Goal: Navigation & Orientation: Find specific page/section

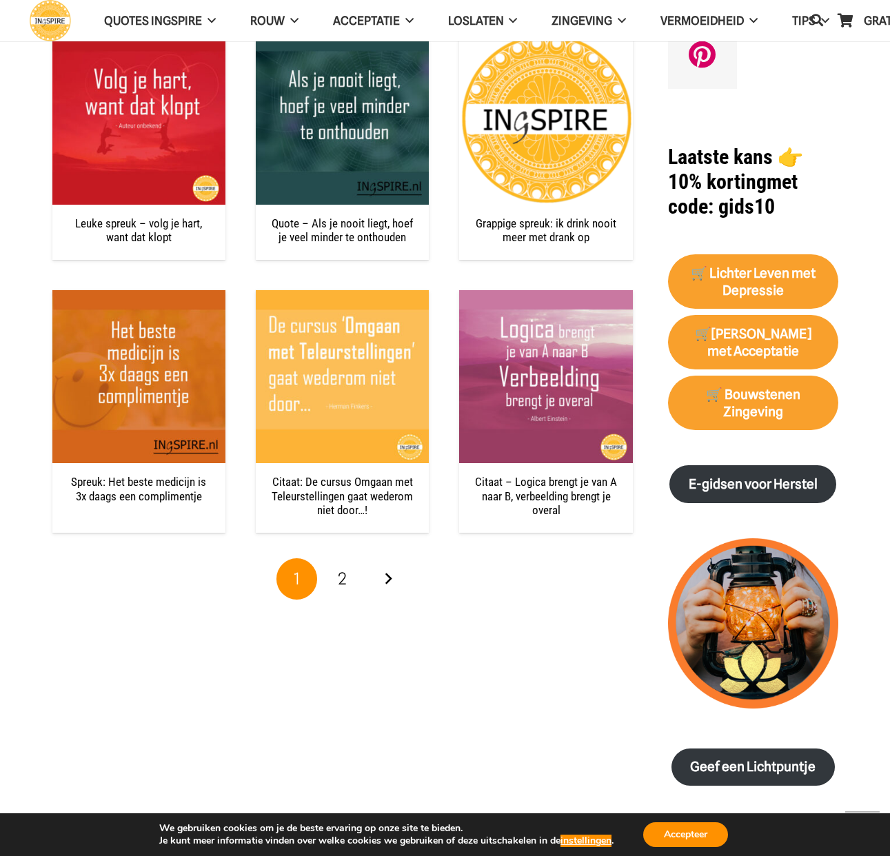
scroll to position [1171, 0]
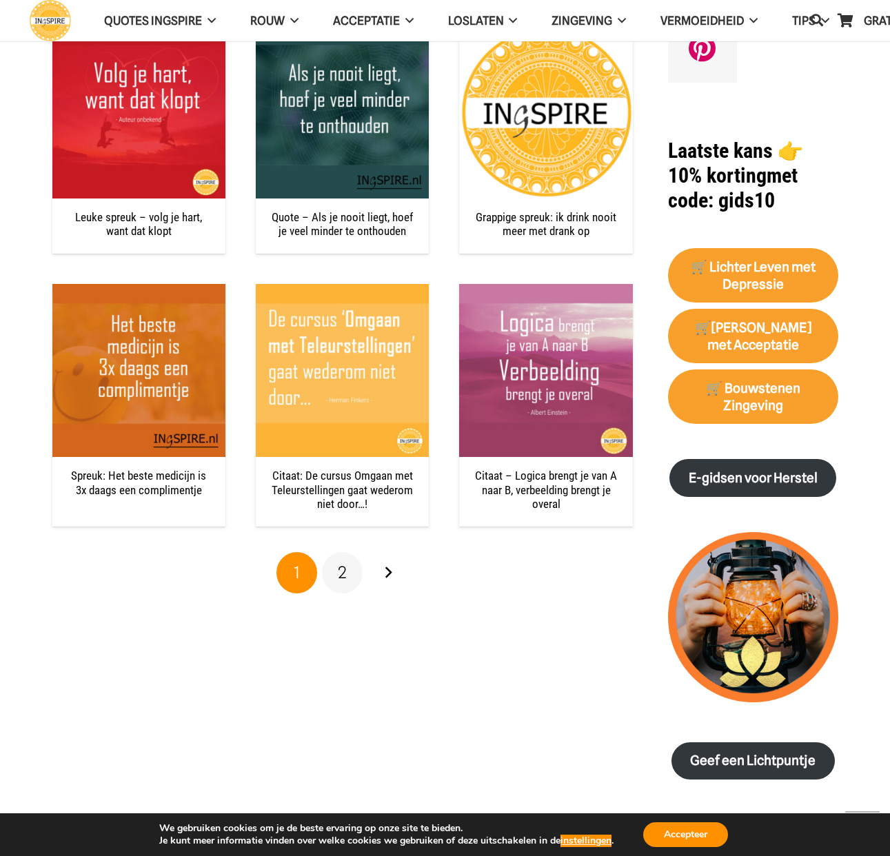
click at [351, 569] on link "2" at bounding box center [342, 572] width 41 height 41
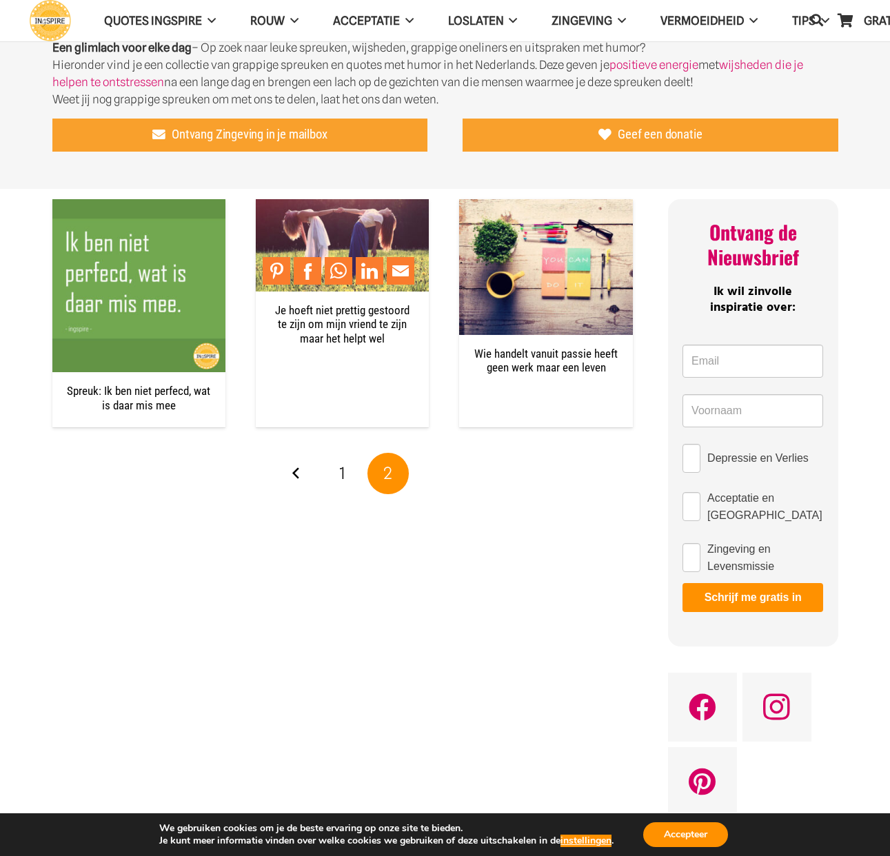
scroll to position [438, 0]
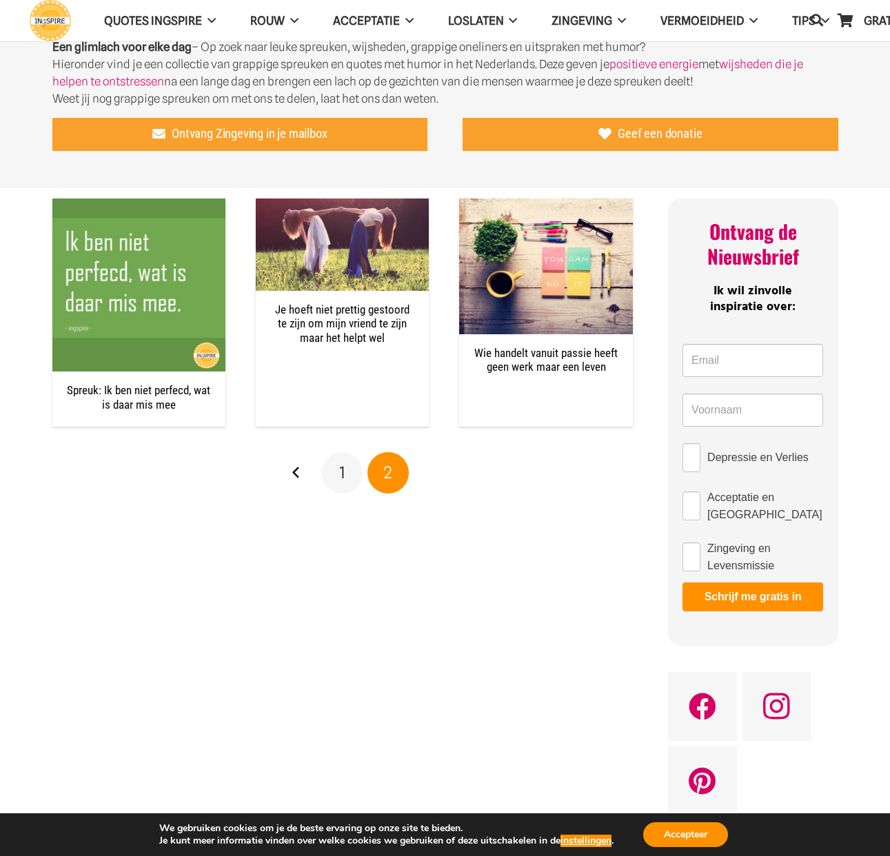
click at [343, 469] on span "1" at bounding box center [342, 473] width 6 height 20
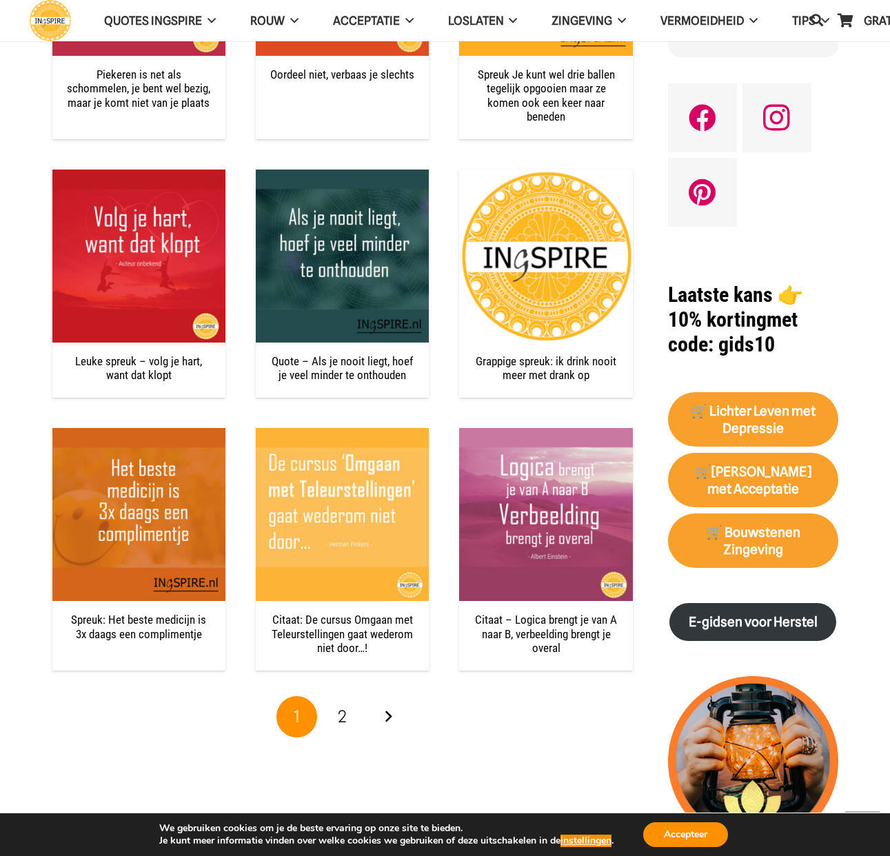
scroll to position [1193, 0]
